Goal: Task Accomplishment & Management: Use online tool/utility

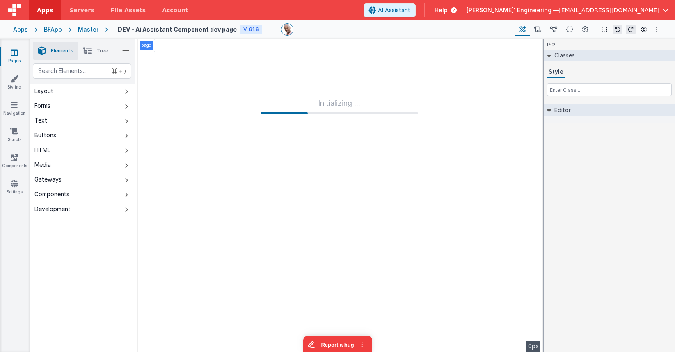
click at [576, 143] on div "page Classes Style Editor DEV: Focus DEV: builderToggleConditionalCSS DEV: Remo…" at bounding box center [608, 196] width 131 height 314
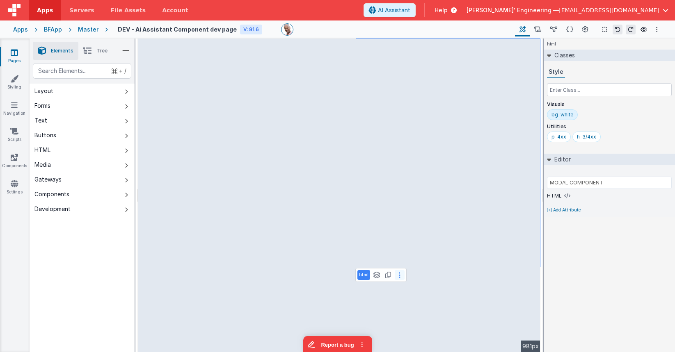
click at [400, 278] on button at bounding box center [400, 275] width 10 height 10
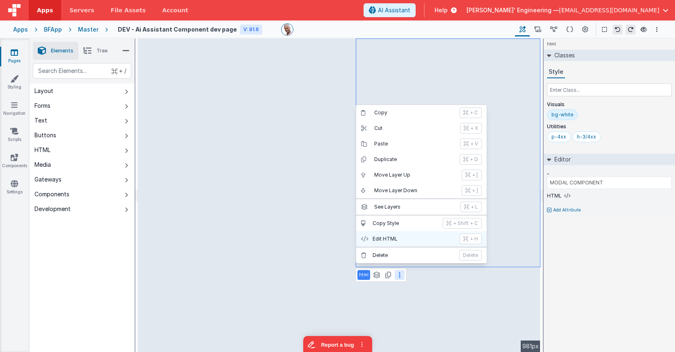
click at [397, 241] on p "Edit HTML" at bounding box center [413, 239] width 82 height 7
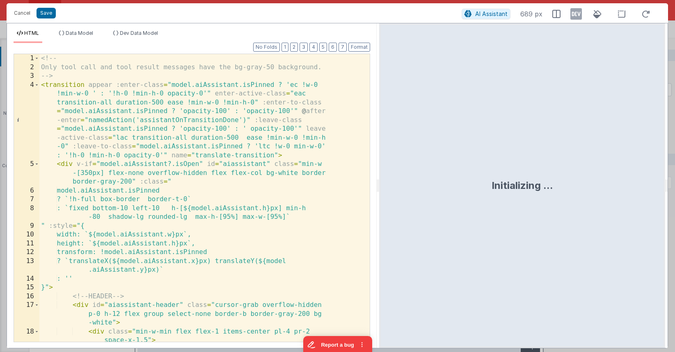
drag, startPoint x: 336, startPoint y: 75, endPoint x: 379, endPoint y: 13, distance: 75.3
click at [379, 13] on html "Cancel Save AI Assistant 689 px HTML Data Model Dev Data Model Format 7 6 5 4 3…" at bounding box center [337, 176] width 675 height 352
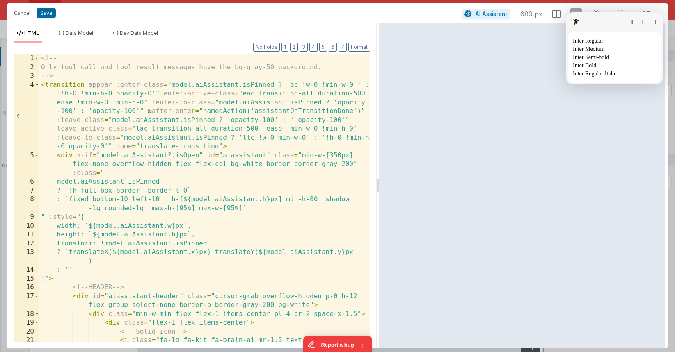
click at [452, 36] on html "Cancel Save AI Assistant 689 px HTML Data Model Dev Data Model Format 7 6 5 4 3…" at bounding box center [337, 176] width 675 height 352
click at [586, 110] on html "Cancel Save AI Assistant 689 px HTML Data Model Dev Data Model Format 7 6 5 4 3…" at bounding box center [337, 176] width 675 height 352
click at [14, 14] on fontsninja-text "Cancel" at bounding box center [22, 13] width 16 height 6
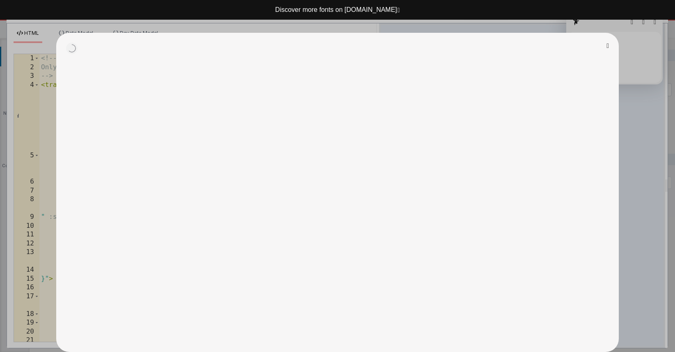
click at [606, 46] on button "button" at bounding box center [607, 46] width 2 height 7
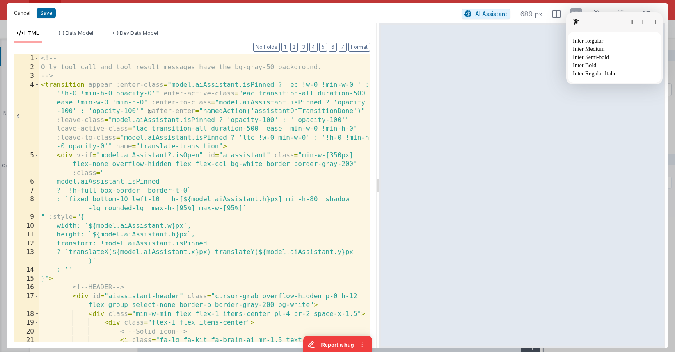
click at [653, 20] on button "button" at bounding box center [654, 22] width 2 height 7
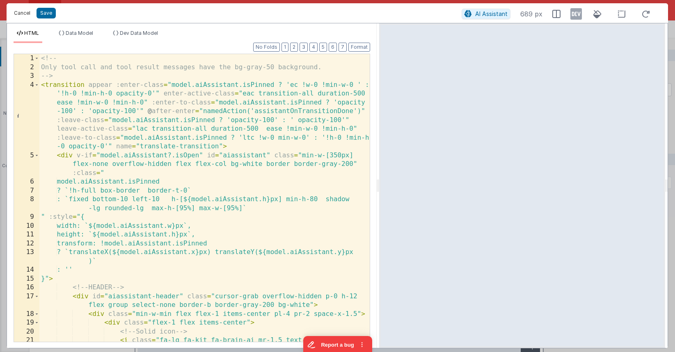
click at [20, 17] on button "Cancel" at bounding box center [22, 12] width 25 height 11
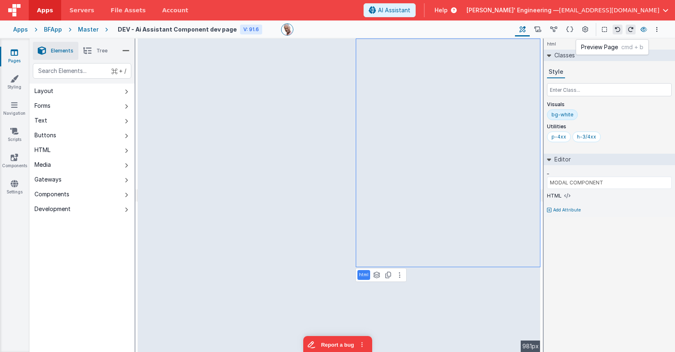
click at [642, 30] on icon at bounding box center [643, 30] width 7 height 6
